Goal: Task Accomplishment & Management: Complete application form

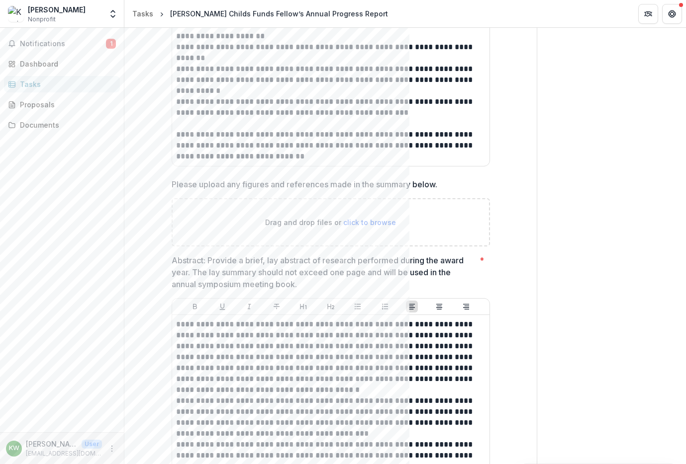
scroll to position [809, 0]
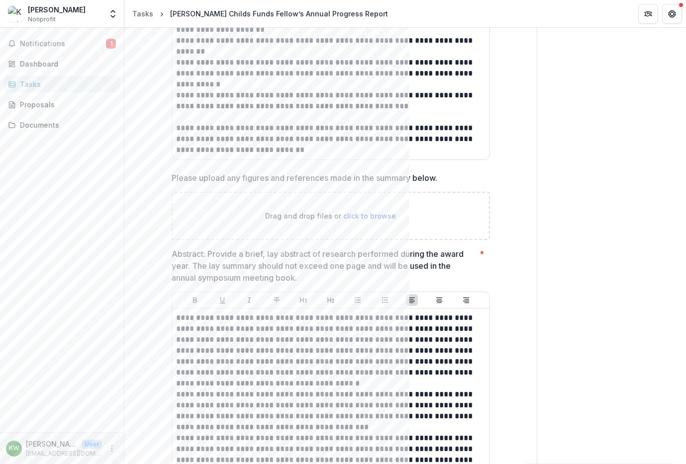
click at [366, 212] on span "click to browse" at bounding box center [369, 216] width 53 height 8
type input "**********"
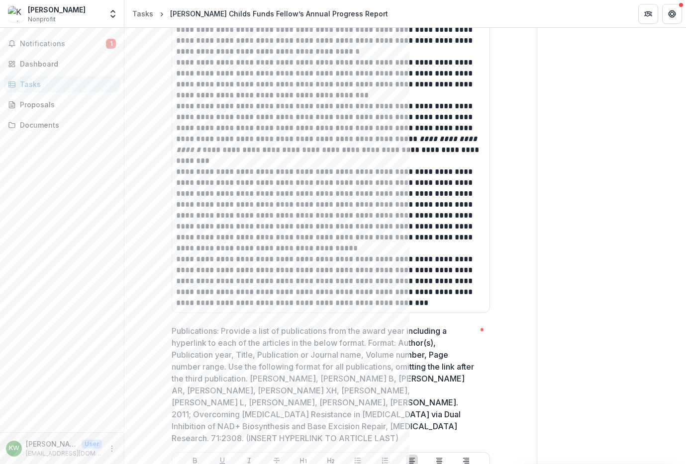
scroll to position [1161, 0]
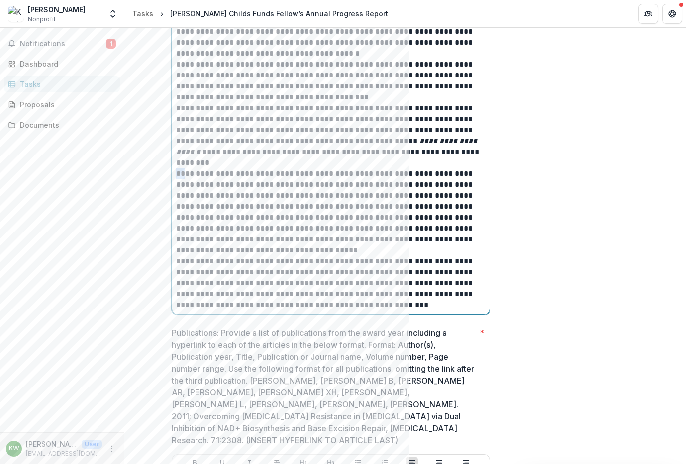
drag, startPoint x: 186, startPoint y: 235, endPoint x: 162, endPoint y: 235, distance: 23.9
click at [164, 235] on div "**********" at bounding box center [331, 8] width 334 height 2100
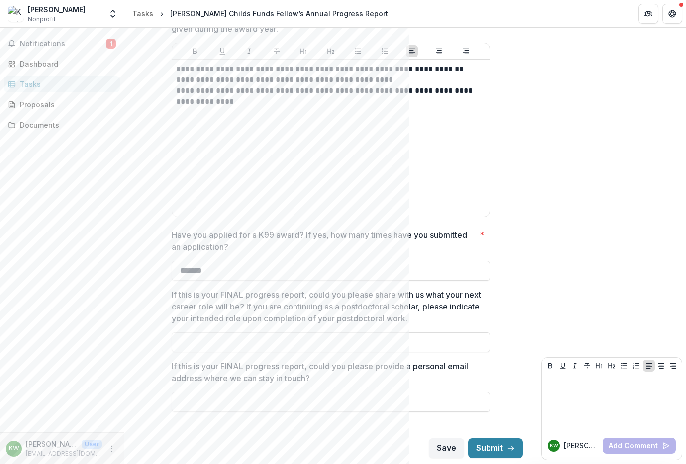
scroll to position [1838, 0]
click at [507, 451] on icon "button" at bounding box center [511, 449] width 8 height 8
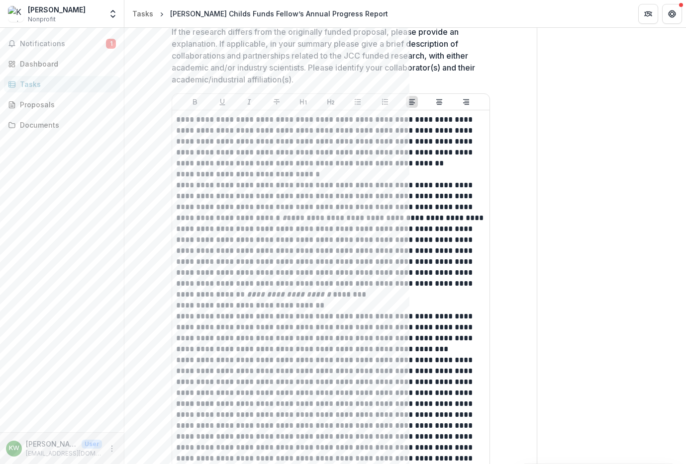
scroll to position [0, 0]
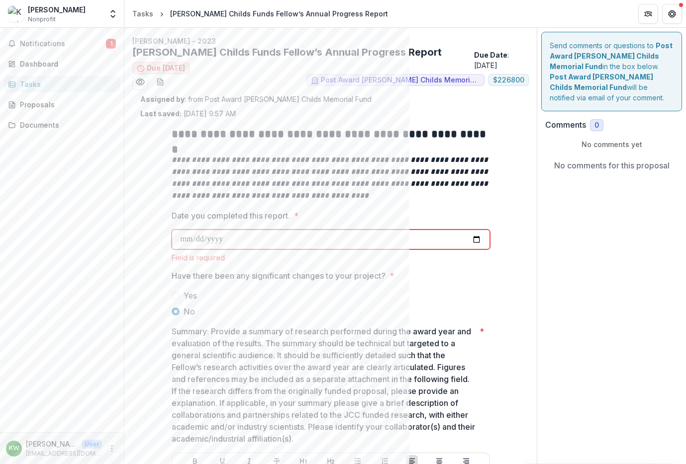
click at [260, 234] on input "Date you completed this report. *" at bounding box center [331, 240] width 318 height 20
click at [256, 243] on input "Date you completed this report. *" at bounding box center [331, 240] width 318 height 20
type input "**********"
click at [456, 276] on span "Have there been any significant changes to your project? *" at bounding box center [328, 276] width 312 height 12
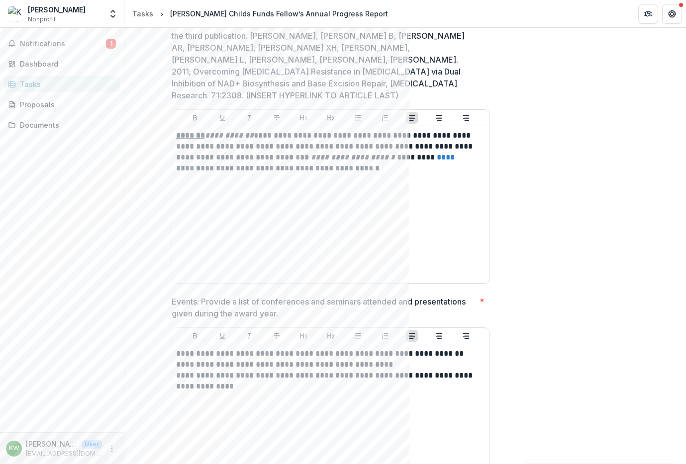
scroll to position [1851, 0]
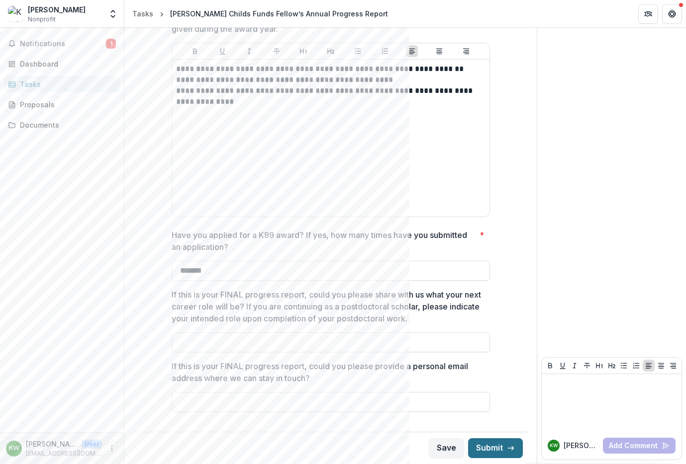
click at [507, 450] on icon "button" at bounding box center [511, 449] width 8 height 8
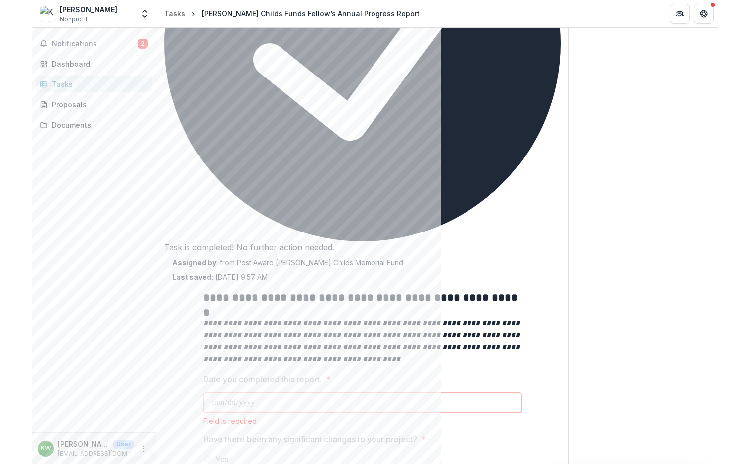
scroll to position [0, 0]
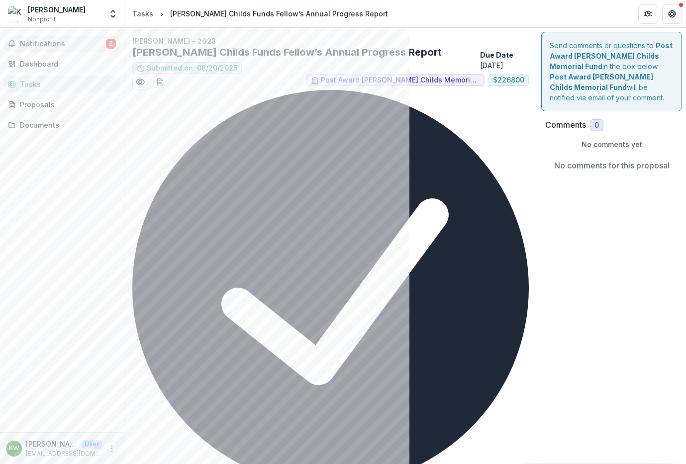
click at [113, 45] on span "2" at bounding box center [111, 44] width 10 height 10
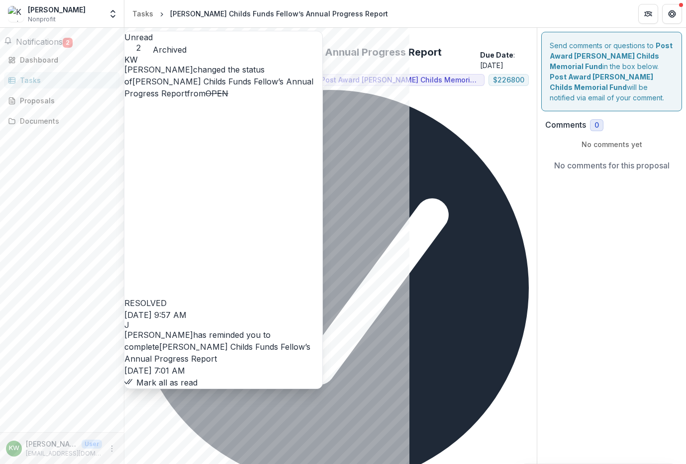
click at [63, 45] on span "Notifications" at bounding box center [39, 42] width 47 height 10
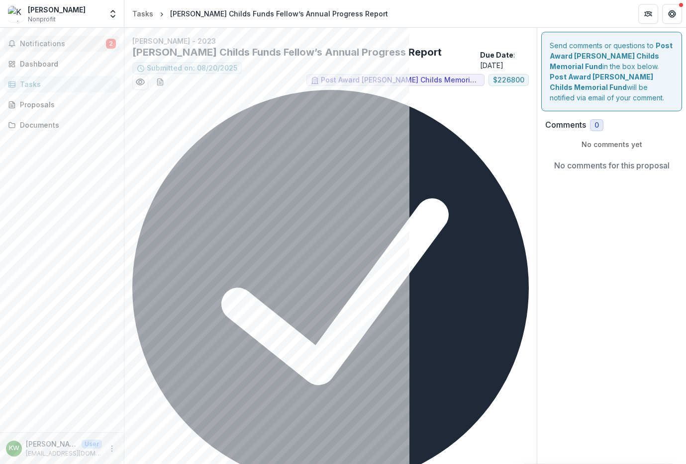
click at [68, 45] on span "Notifications" at bounding box center [63, 44] width 86 height 8
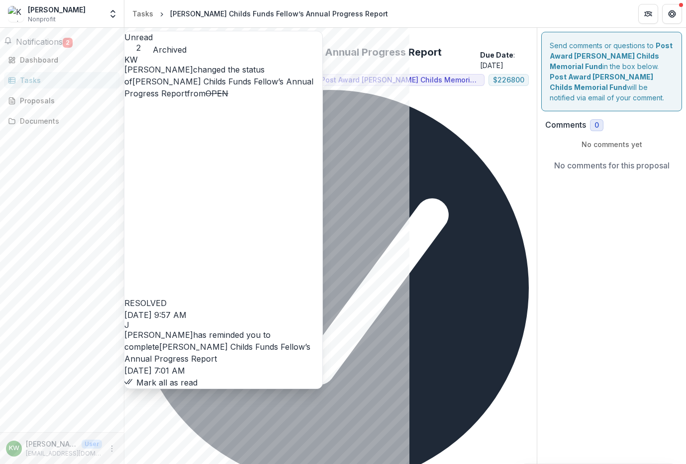
click at [170, 77] on link "[PERSON_NAME] Childs Funds Fellow’s Annual Progress Report" at bounding box center [218, 88] width 189 height 22
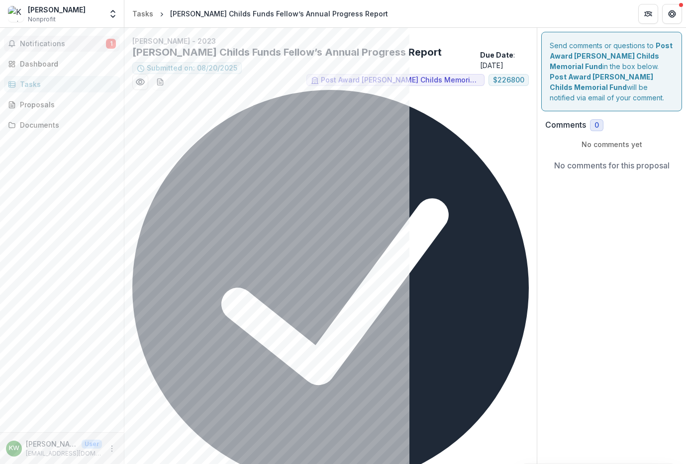
click at [63, 46] on span "Notifications" at bounding box center [63, 44] width 86 height 8
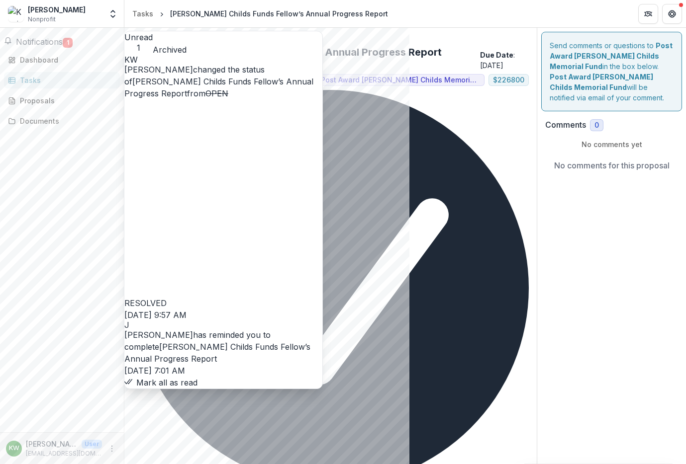
click at [175, 342] on link "[PERSON_NAME] Childs Funds Fellow’s Annual Progress Report" at bounding box center [217, 353] width 186 height 22
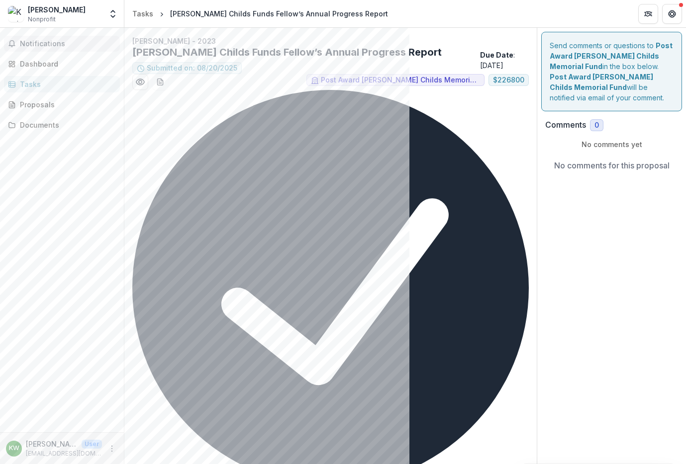
click at [34, 42] on span "Notifications" at bounding box center [68, 44] width 96 height 8
click at [32, 86] on div "Tasks" at bounding box center [66, 80] width 92 height 10
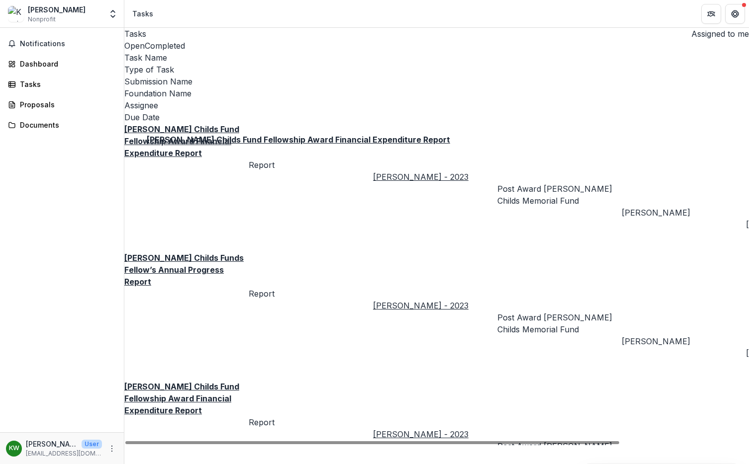
click at [211, 124] on u "[PERSON_NAME] Childs Fund Fellowship Award Financial Expenditure Report" at bounding box center [181, 141] width 115 height 34
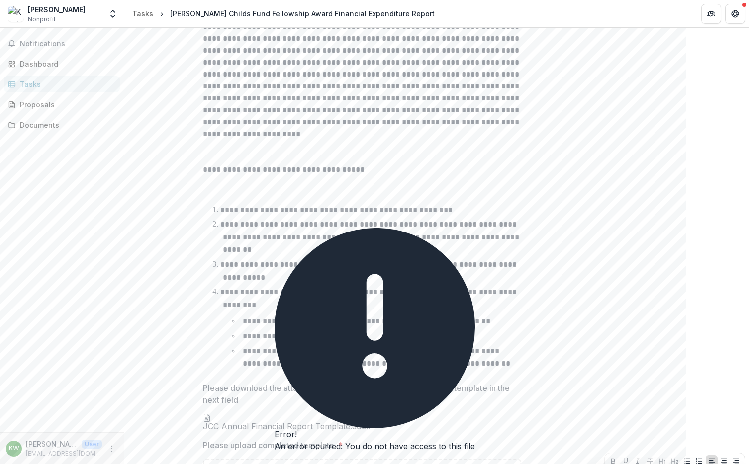
scroll to position [317, 0]
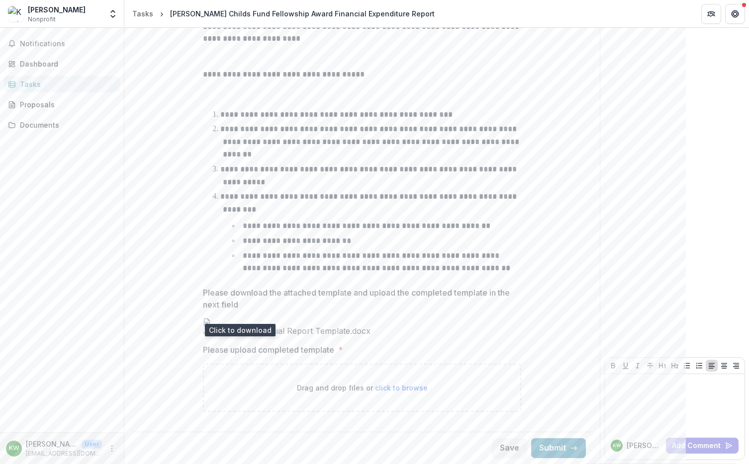
click at [211, 319] on icon at bounding box center [207, 323] width 8 height 8
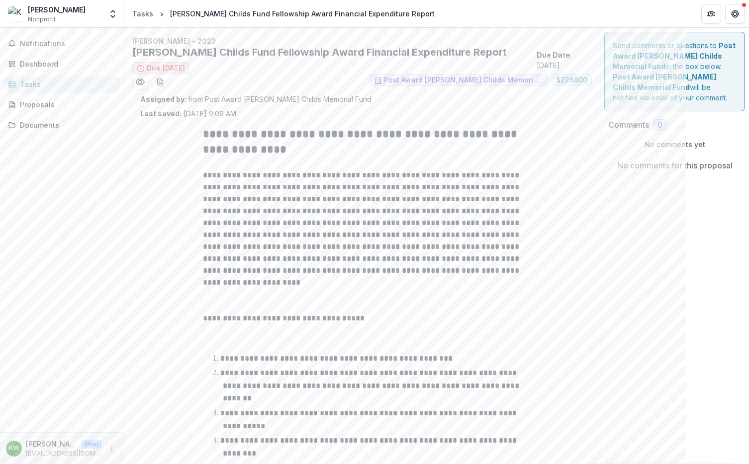
scroll to position [1, 0]
click at [43, 83] on div "Tasks" at bounding box center [66, 84] width 92 height 10
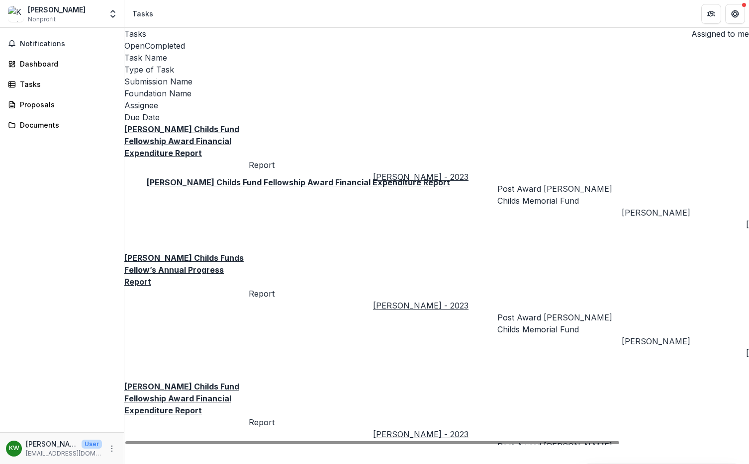
click at [223, 382] on u "[PERSON_NAME] Childs Fund Fellowship Award Financial Expenditure Report" at bounding box center [181, 399] width 115 height 34
click at [186, 253] on u "[PERSON_NAME] Childs Funds Fellow’s Annual Progress Report" at bounding box center [183, 270] width 119 height 34
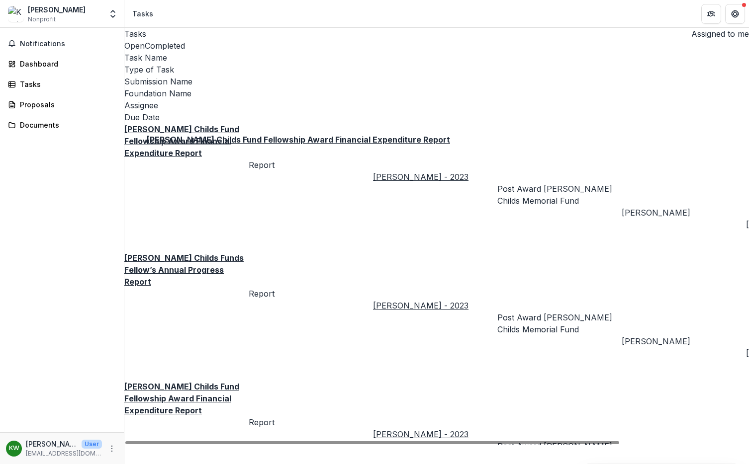
click at [216, 124] on u "[PERSON_NAME] Childs Fund Fellowship Award Financial Expenditure Report" at bounding box center [181, 141] width 115 height 34
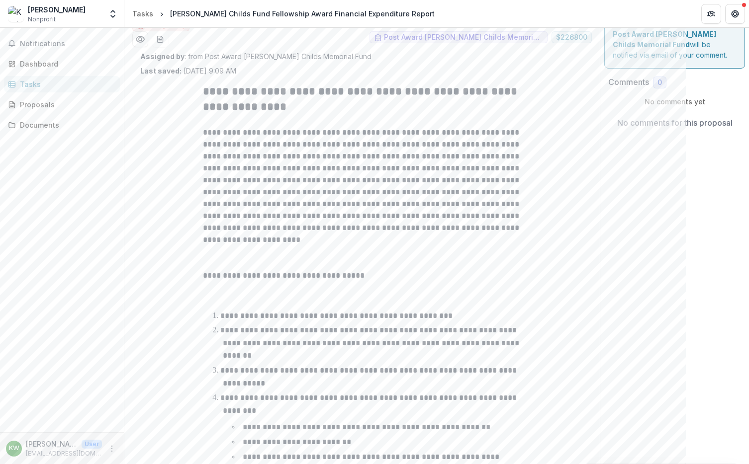
scroll to position [43, 0]
drag, startPoint x: 427, startPoint y: 89, endPoint x: 305, endPoint y: 116, distance: 125.3
click at [305, 116] on div "**********" at bounding box center [362, 282] width 318 height 396
copy h2 "**********"
